Goal: Browse casually

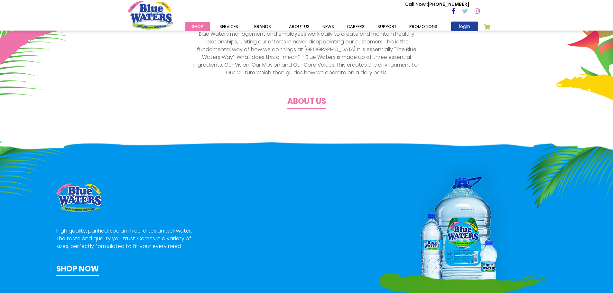
scroll to position [257, 0]
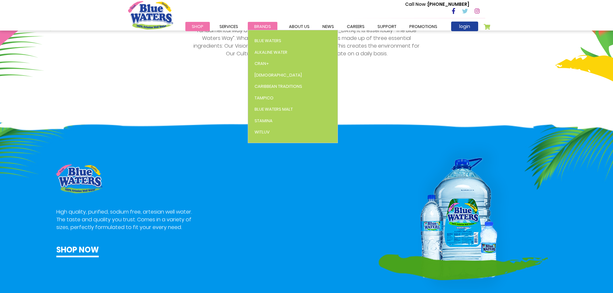
click at [258, 26] on span "Brands" at bounding box center [262, 26] width 17 height 6
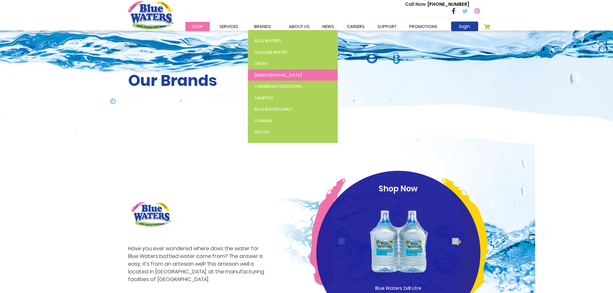
click at [260, 70] on link "[DEMOGRAPHIC_DATA]" at bounding box center [292, 75] width 89 height 12
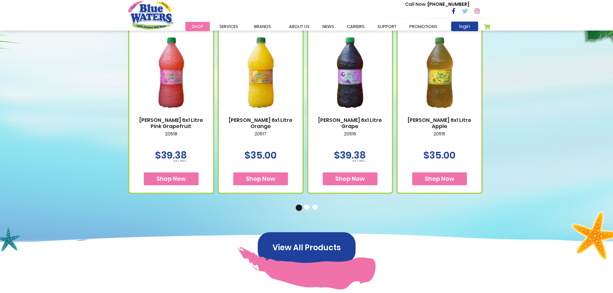
scroll to position [289, 0]
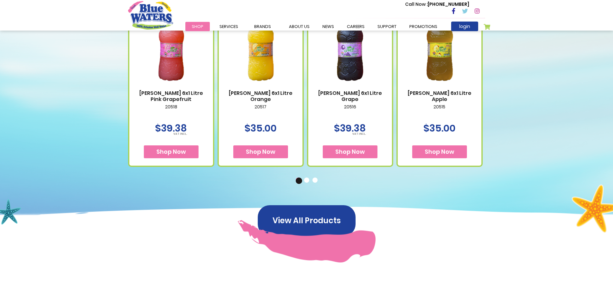
click at [305, 180] on button "2" at bounding box center [307, 181] width 6 height 6
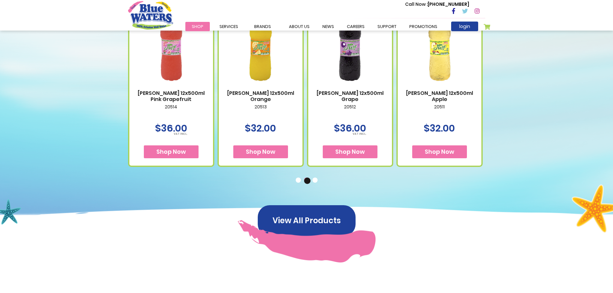
click at [315, 181] on button "3" at bounding box center [315, 181] width 6 height 6
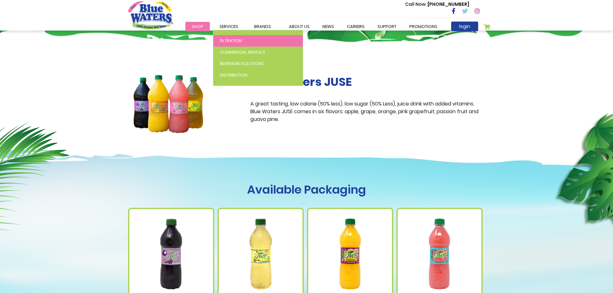
scroll to position [64, 0]
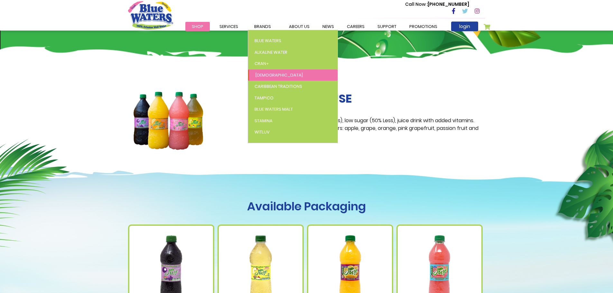
click at [259, 73] on span "[DEMOGRAPHIC_DATA]" at bounding box center [278, 75] width 47 height 6
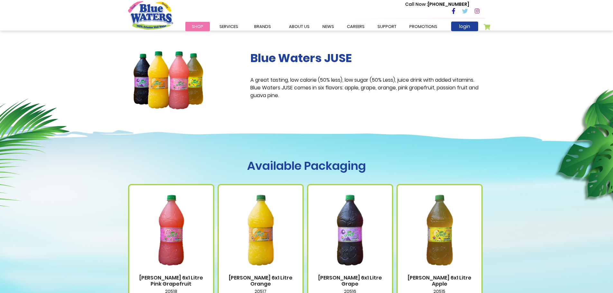
scroll to position [96, 0]
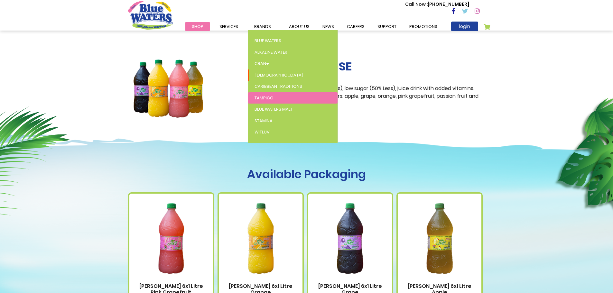
click at [263, 96] on span "Tampico" at bounding box center [263, 98] width 19 height 6
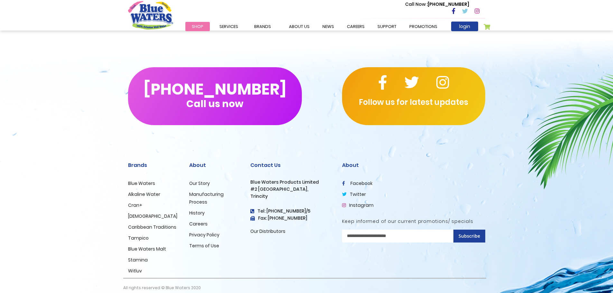
scroll to position [791, 0]
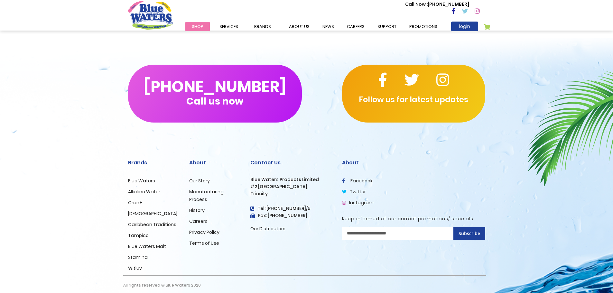
click at [266, 161] on h2 "Contact Us" at bounding box center [291, 163] width 82 height 6
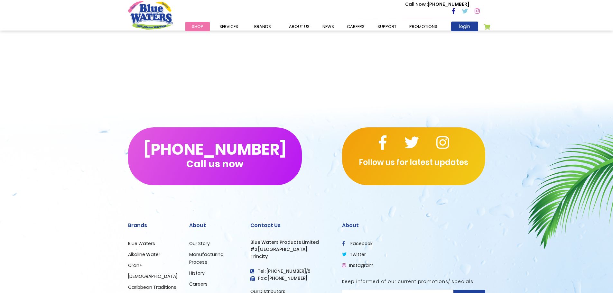
scroll to position [796, 0]
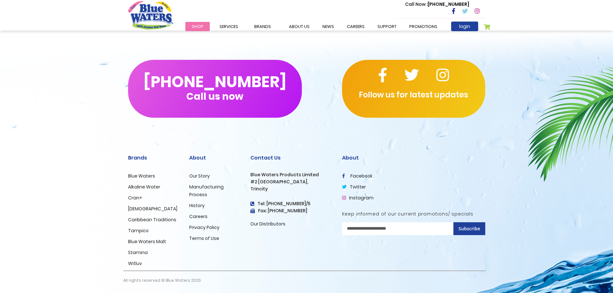
click at [265, 156] on h2 "Contact Us" at bounding box center [291, 158] width 82 height 6
